Goal: Task Accomplishment & Management: Manage account settings

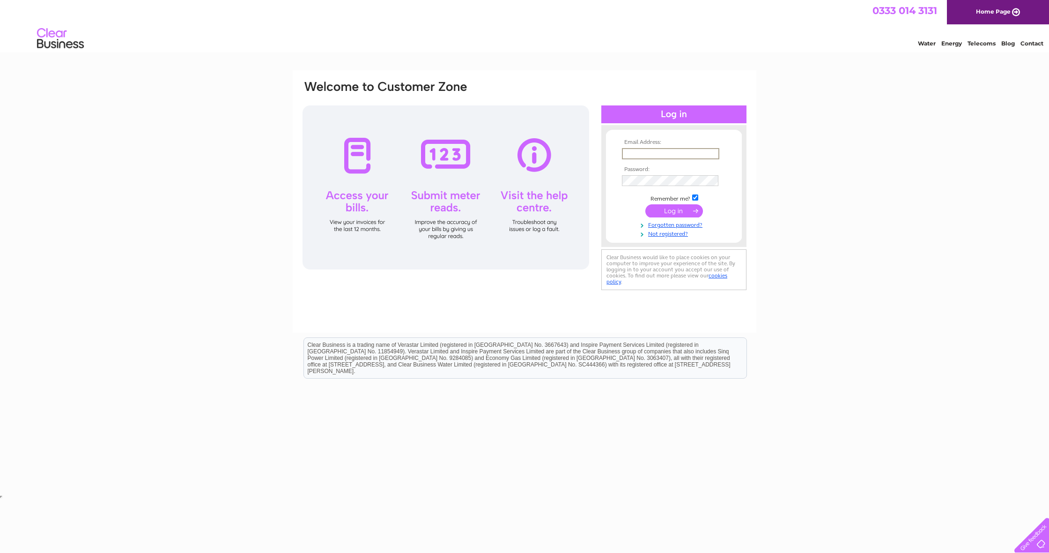
type input "kevin.may64@btinternet.com"
click at [667, 210] on input "submit" at bounding box center [674, 209] width 58 height 13
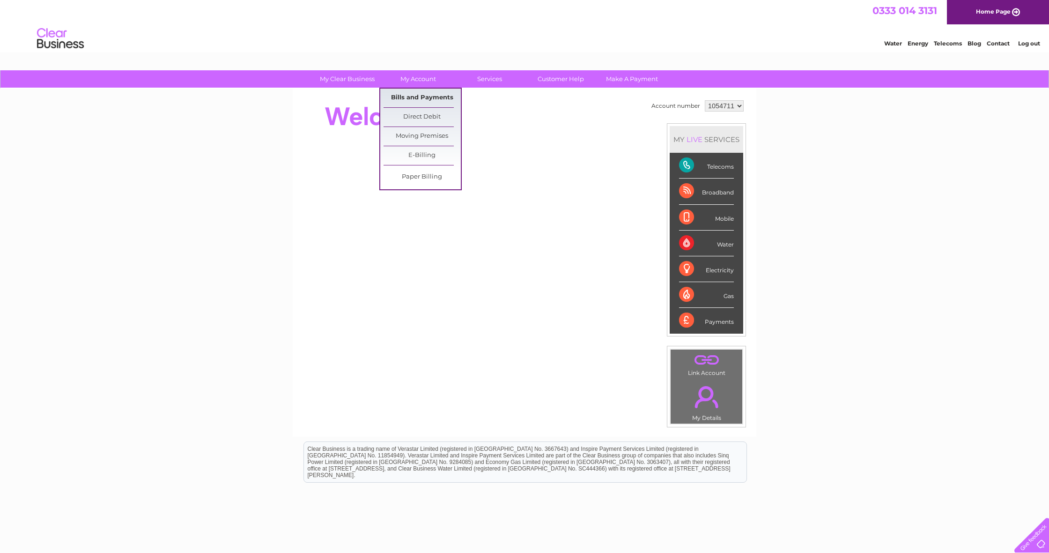
click at [414, 98] on link "Bills and Payments" at bounding box center [422, 98] width 77 height 19
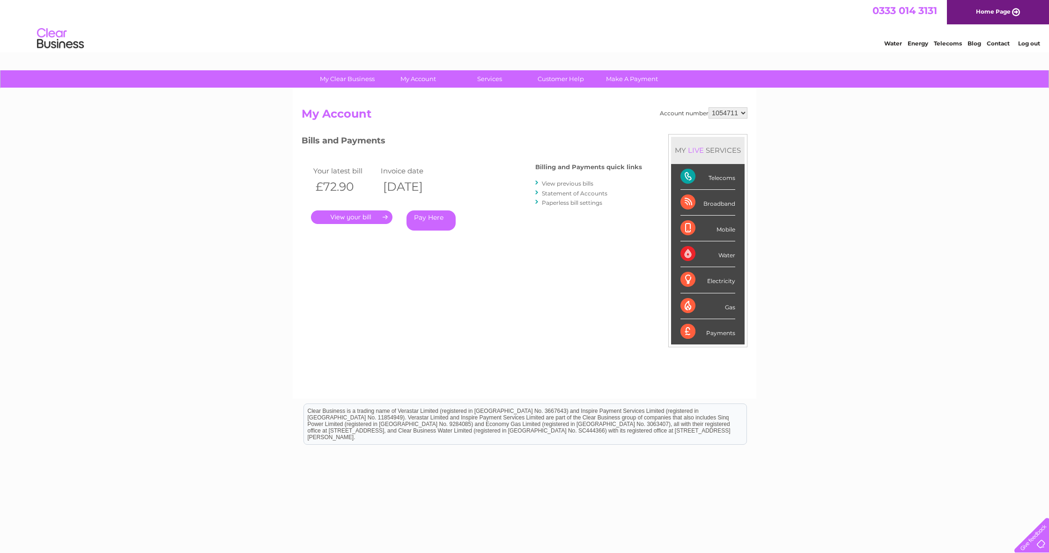
click at [353, 215] on link "." at bounding box center [351, 217] width 81 height 14
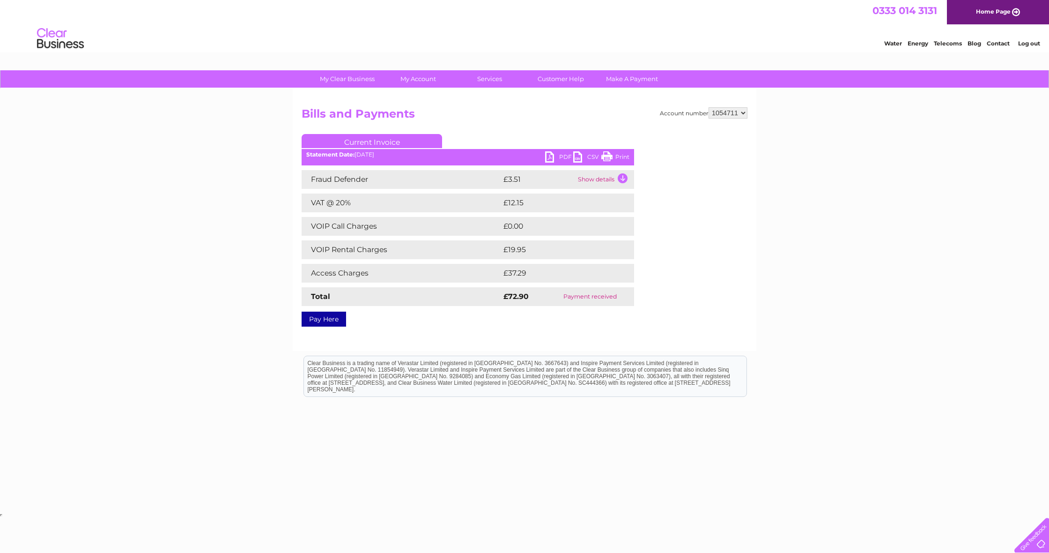
click at [550, 155] on link "PDF" at bounding box center [559, 158] width 28 height 14
drag, startPoint x: 861, startPoint y: 488, endPoint x: 880, endPoint y: 552, distance: 66.4
click at [880, 411] on html "Clear Business is a trading name of Verastar Limited (registered in [GEOGRAPHIC…" at bounding box center [524, 381] width 1049 height 60
